Goal: Entertainment & Leisure: Consume media (video, audio)

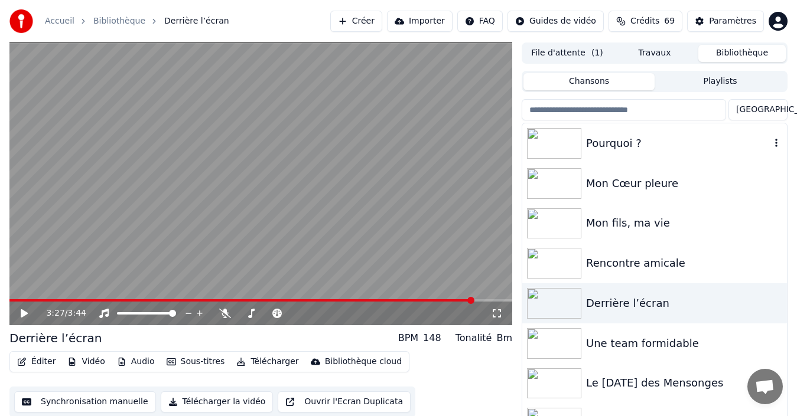
click at [608, 142] on div "Pourquoi ?" at bounding box center [678, 143] width 184 height 17
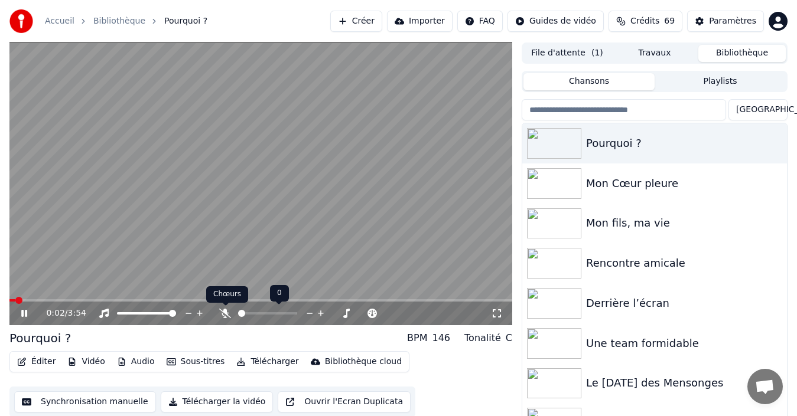
click at [227, 309] on icon at bounding box center [225, 313] width 12 height 9
click at [281, 314] on span at bounding box center [291, 313] width 54 height 2
click at [289, 312] on span at bounding box center [293, 313] width 59 height 2
click at [297, 313] on span at bounding box center [293, 313] width 59 height 2
click at [296, 312] on span at bounding box center [298, 313] width 7 height 7
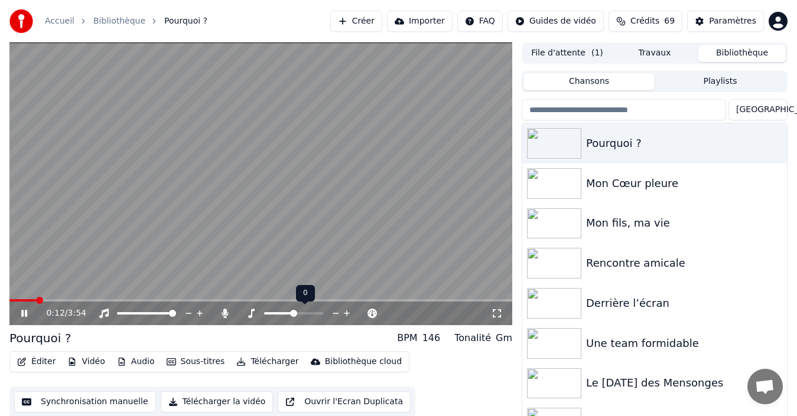
click at [295, 315] on span at bounding box center [293, 313] width 7 height 7
click at [9, 304] on span at bounding box center [12, 300] width 7 height 7
click at [302, 312] on span at bounding box center [293, 313] width 59 height 2
click at [308, 312] on span at bounding box center [293, 313] width 59 height 2
click at [314, 313] on span at bounding box center [293, 313] width 59 height 2
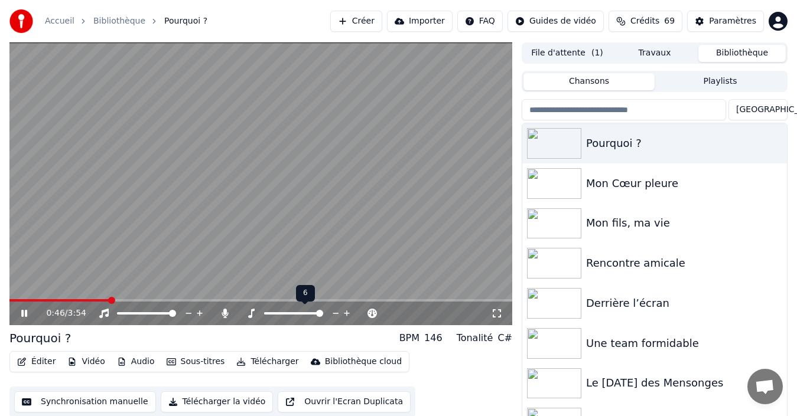
click at [322, 312] on span at bounding box center [293, 313] width 59 height 2
click at [315, 315] on span at bounding box center [311, 313] width 7 height 7
click at [319, 314] on span at bounding box center [315, 313] width 7 height 7
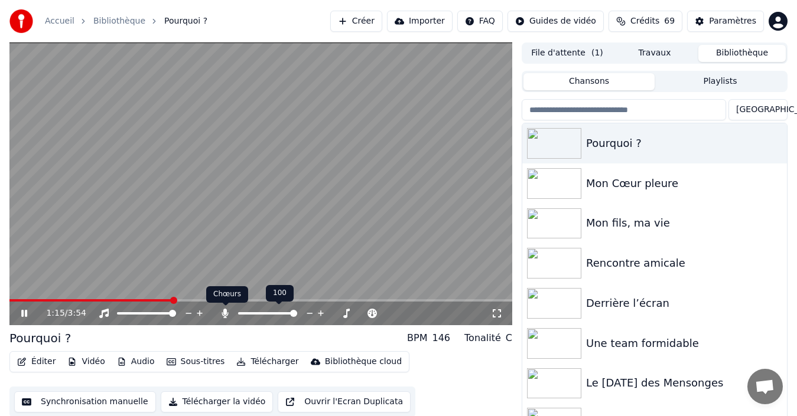
click at [227, 313] on icon at bounding box center [225, 313] width 6 height 9
click at [15, 302] on div "1:17 / 3:54" at bounding box center [260, 314] width 502 height 24
click at [15, 301] on span at bounding box center [93, 300] width 168 height 2
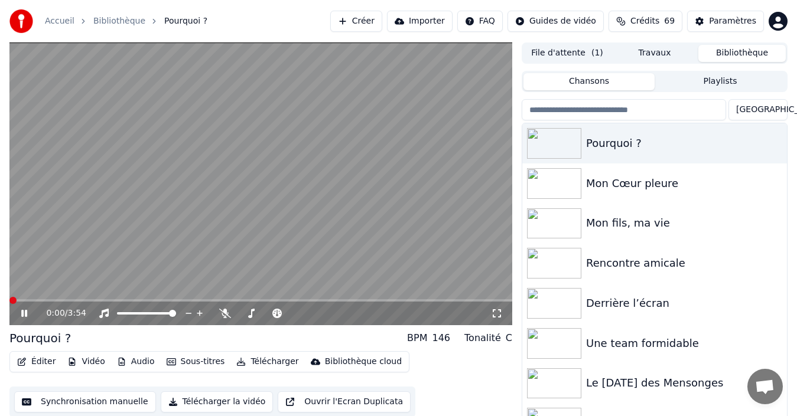
click at [9, 301] on span at bounding box center [12, 300] width 7 height 7
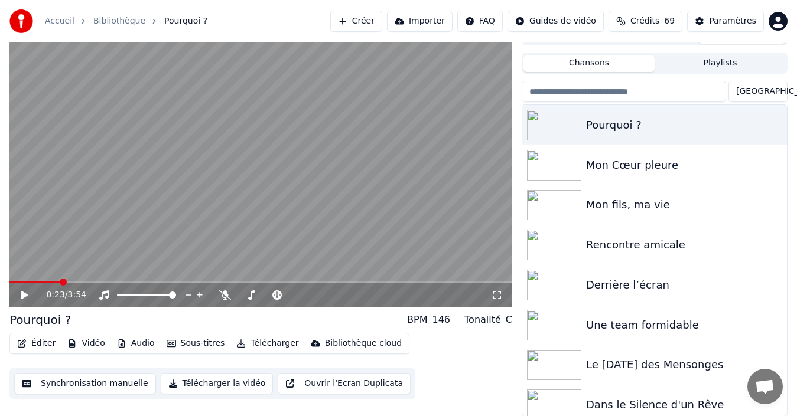
scroll to position [19, 0]
click at [9, 282] on span at bounding box center [12, 281] width 7 height 7
click at [25, 297] on icon at bounding box center [32, 294] width 27 height 9
click at [9, 285] on span at bounding box center [12, 281] width 7 height 7
click at [224, 295] on icon at bounding box center [225, 294] width 12 height 9
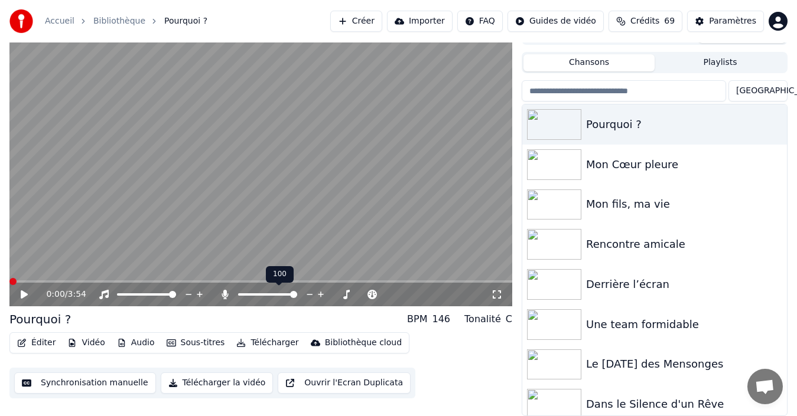
drag, startPoint x: 293, startPoint y: 298, endPoint x: 271, endPoint y: 299, distance: 21.9
click at [271, 299] on div at bounding box center [278, 295] width 95 height 12
click at [271, 291] on div at bounding box center [278, 295] width 95 height 12
click at [298, 295] on span at bounding box center [291, 294] width 54 height 2
click at [293, 298] on span at bounding box center [293, 294] width 7 height 7
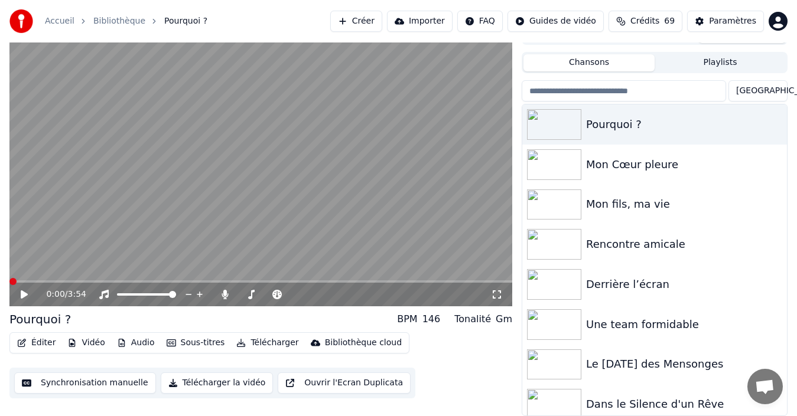
click at [21, 295] on icon at bounding box center [32, 294] width 27 height 9
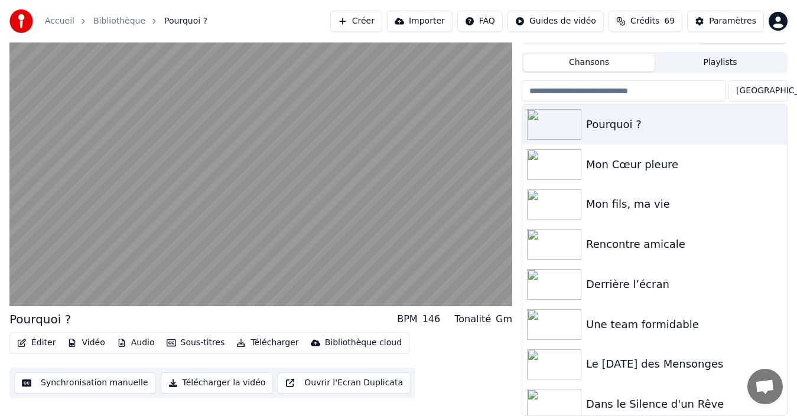
click at [0, 211] on div "Pourquoi ? BPM 146 Tonalité Gm Éditer Vidéo Audio Sous-titres Télécharger Bibli…" at bounding box center [398, 220] width 797 height 393
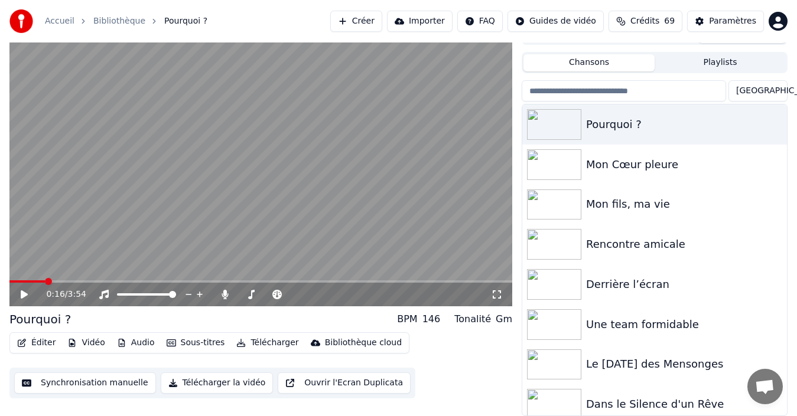
click at [32, 281] on span at bounding box center [26, 281] width 35 height 2
click at [24, 296] on icon at bounding box center [24, 295] width 7 height 8
click at [29, 295] on icon at bounding box center [32, 294] width 27 height 9
click at [25, 285] on span at bounding box center [27, 281] width 7 height 7
click at [23, 295] on icon at bounding box center [24, 295] width 7 height 8
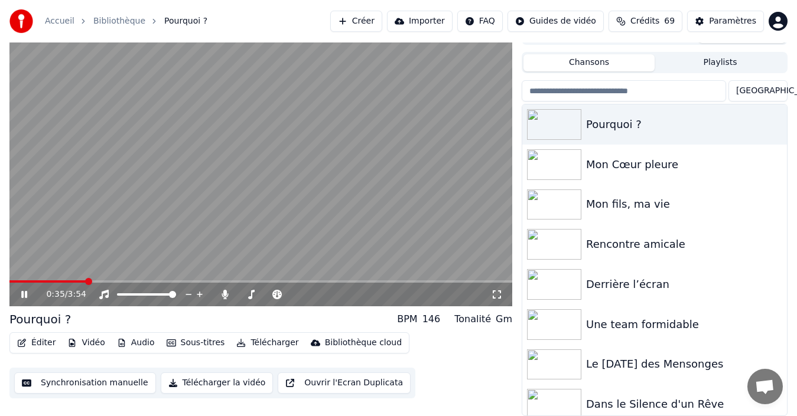
click at [21, 279] on video at bounding box center [260, 165] width 502 height 283
click at [25, 286] on div "0:35 / 3:54" at bounding box center [260, 295] width 502 height 24
click at [24, 295] on icon at bounding box center [24, 295] width 7 height 8
click at [24, 282] on span at bounding box center [16, 281] width 15 height 2
click at [24, 293] on icon at bounding box center [24, 295] width 7 height 8
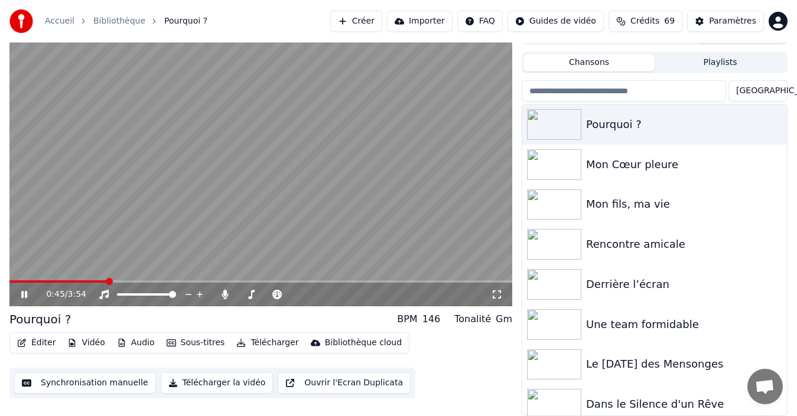
click at [23, 280] on span at bounding box center [57, 281] width 97 height 2
click at [25, 291] on icon at bounding box center [24, 294] width 6 height 7
click at [122, 295] on span at bounding box center [119, 294] width 5 height 2
click at [22, 292] on icon at bounding box center [24, 295] width 7 height 8
click at [9, 285] on span at bounding box center [12, 281] width 7 height 7
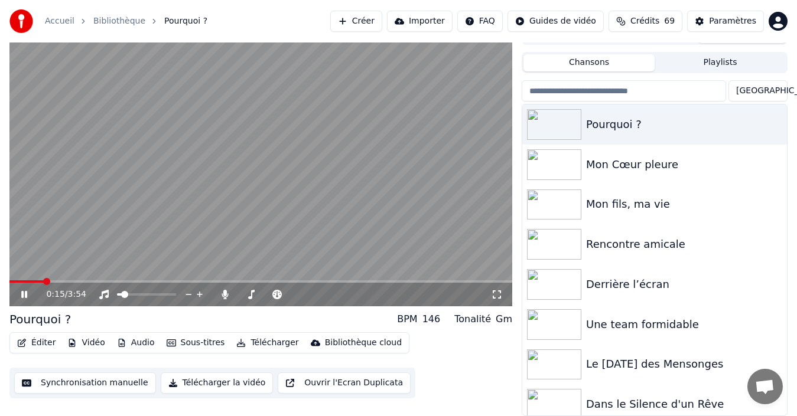
click at [22, 296] on icon at bounding box center [24, 294] width 6 height 7
click at [44, 279] on span at bounding box center [47, 281] width 7 height 7
click at [22, 297] on icon at bounding box center [24, 295] width 7 height 8
click at [37, 282] on span at bounding box center [23, 281] width 28 height 2
click at [28, 291] on icon at bounding box center [32, 294] width 27 height 9
